Goal: Information Seeking & Learning: Learn about a topic

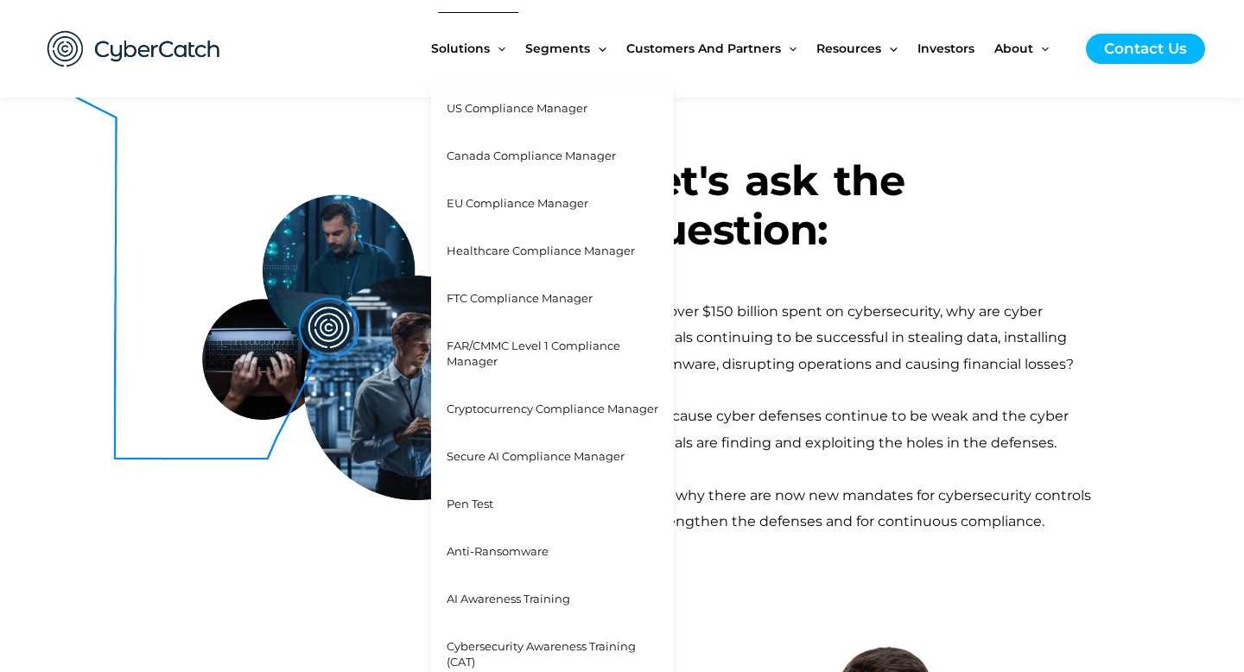
scroll to position [337, 0]
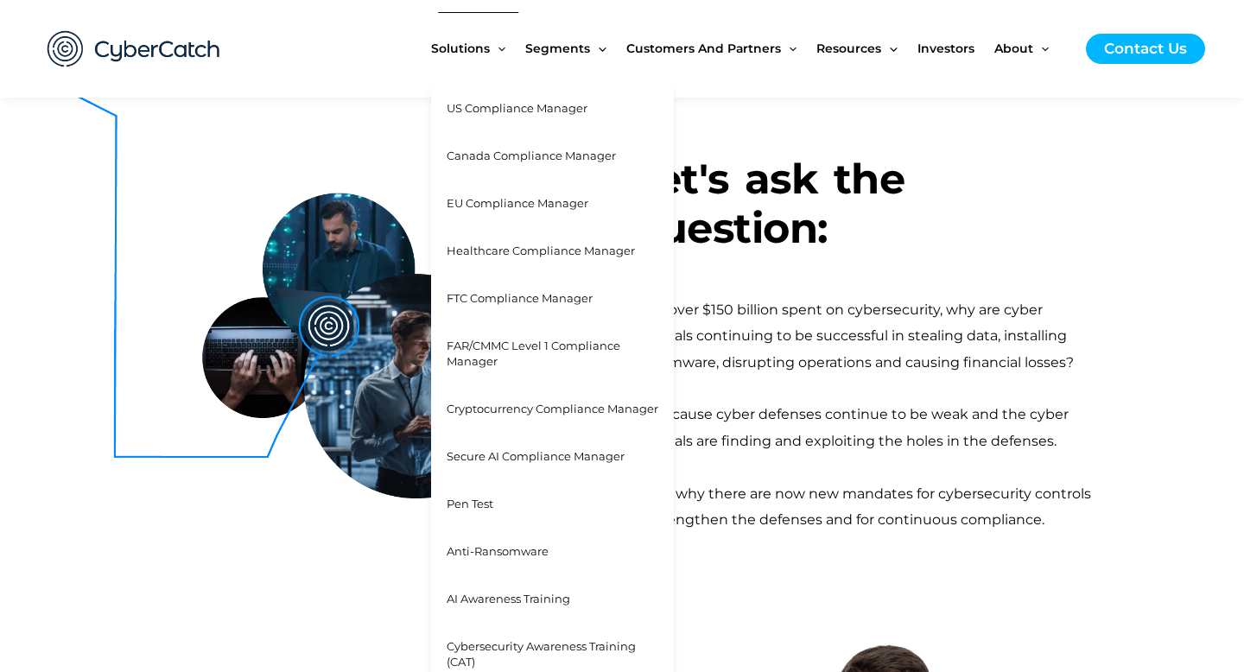
click at [515, 551] on span "Anti-Ransomware" at bounding box center [498, 551] width 102 height 14
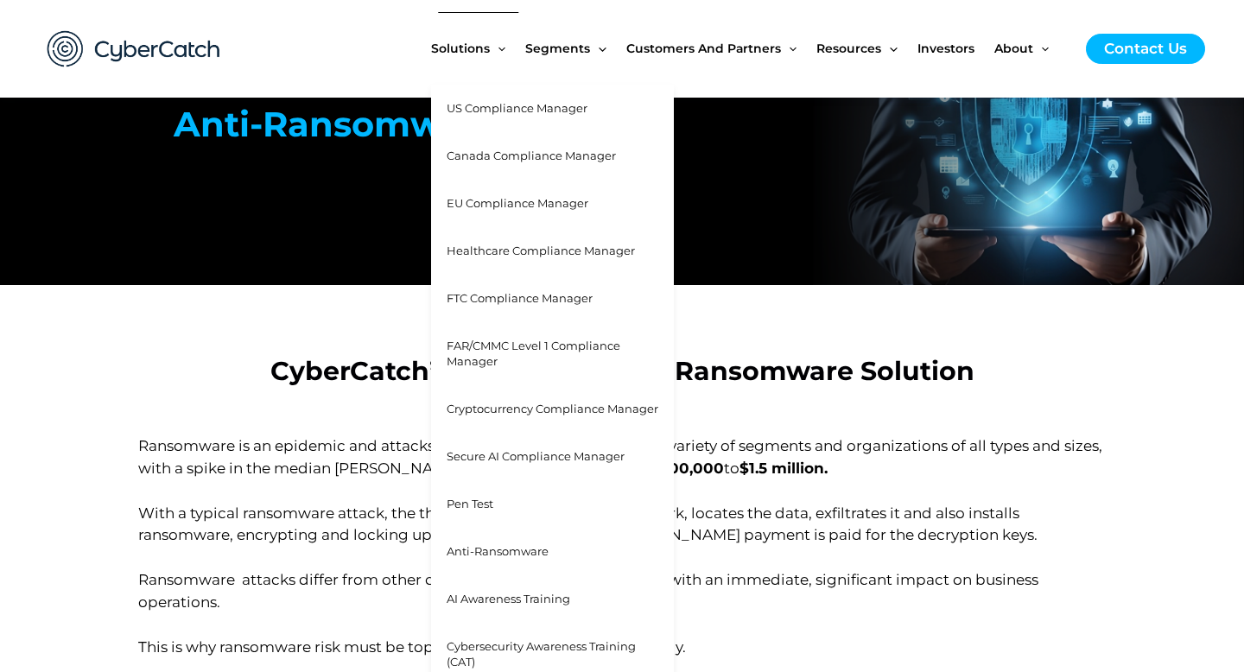
scroll to position [162, 0]
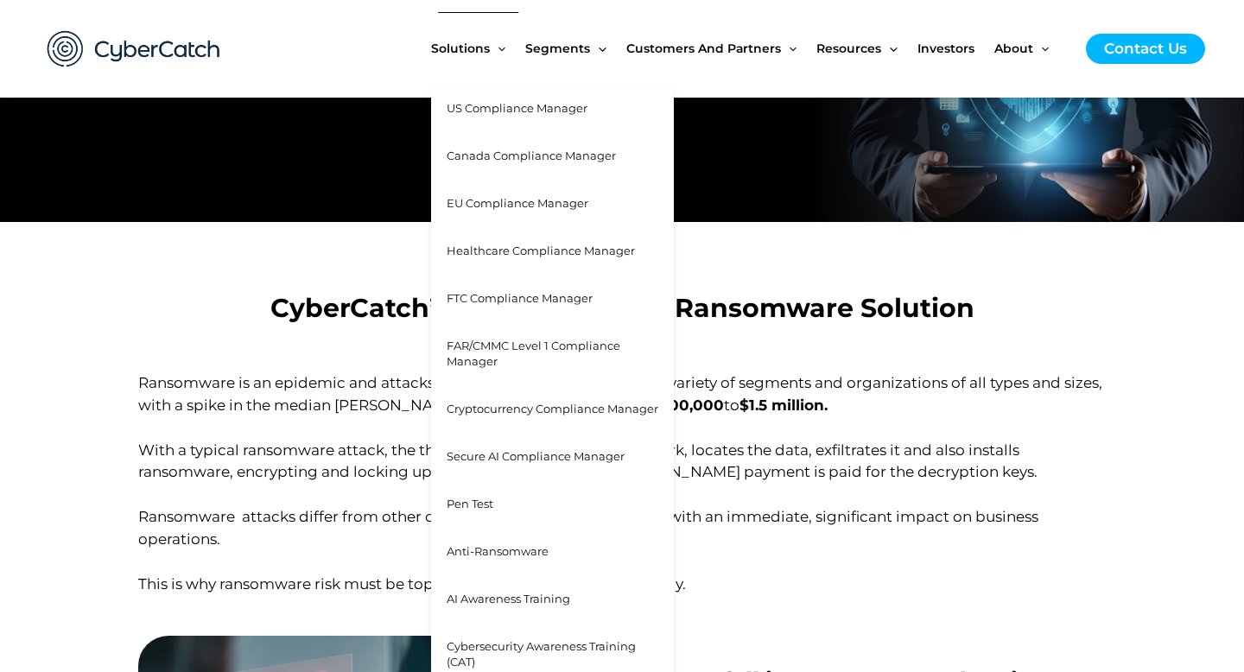
click at [559, 640] on span "Cybersecurity Awareness Training (CAT)" at bounding box center [541, 654] width 189 height 30
